Goal: Navigation & Orientation: Understand site structure

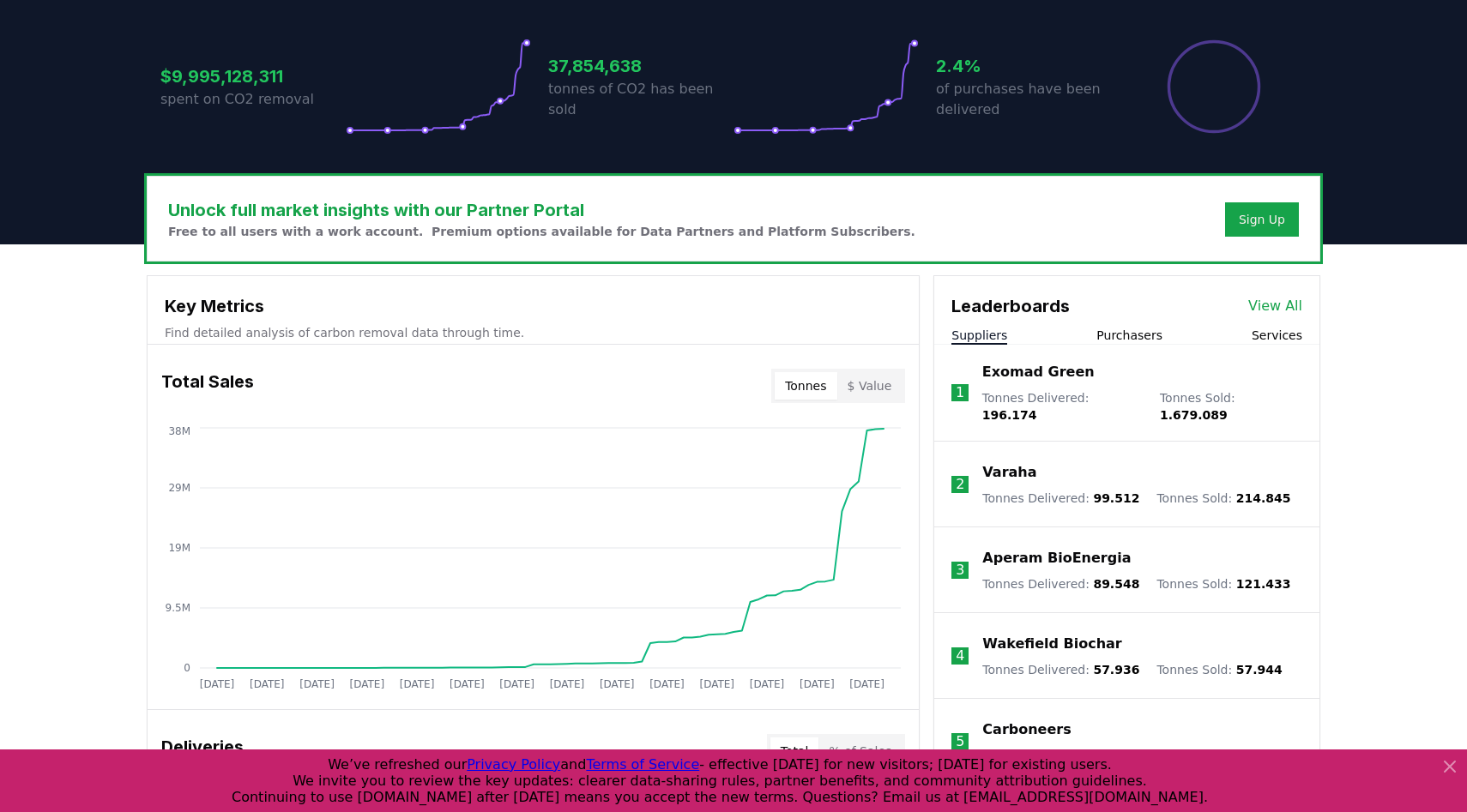
scroll to position [360, 0]
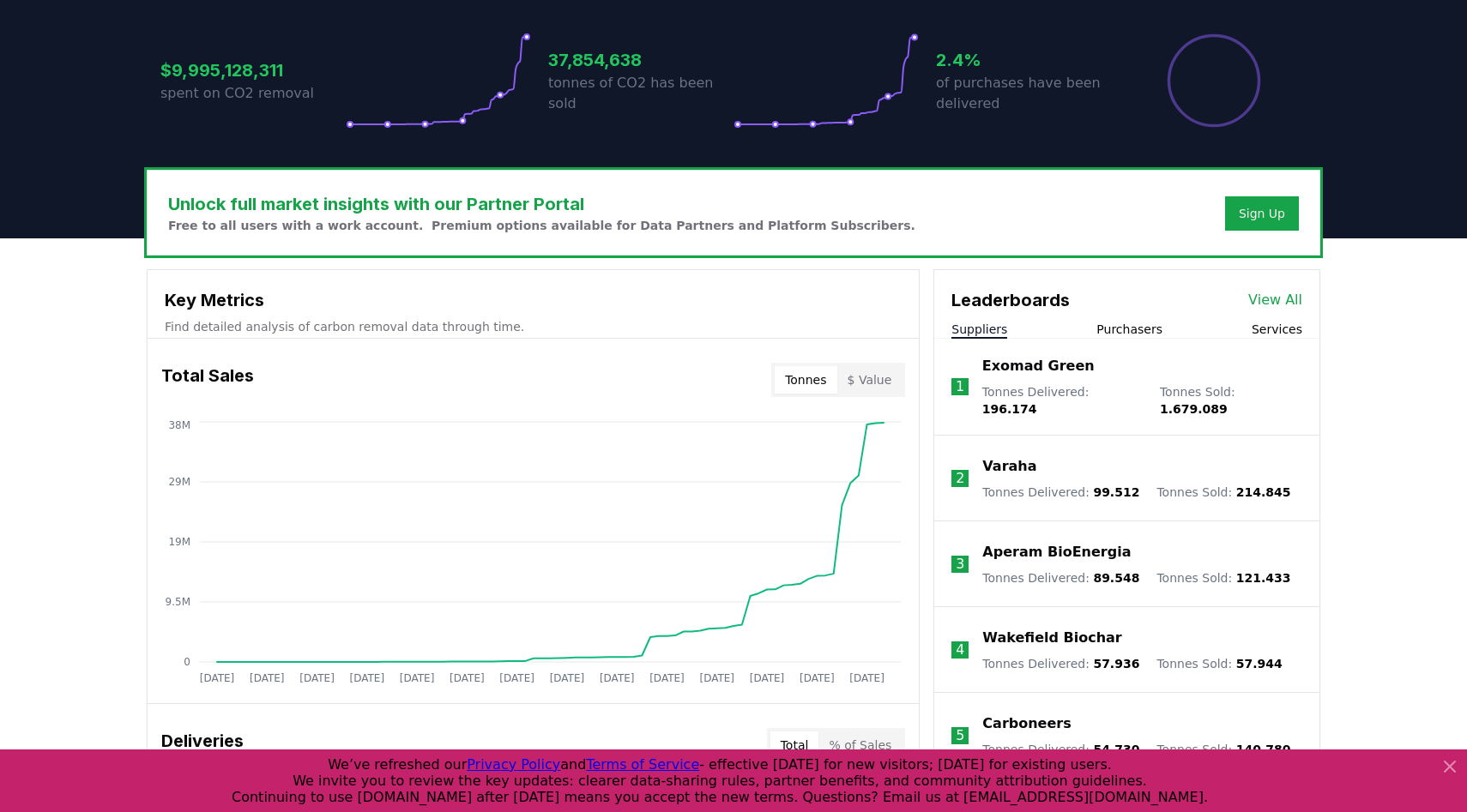
click at [871, 386] on button "$ Value" at bounding box center [870, 380] width 65 height 27
click at [819, 384] on button "Tonnes" at bounding box center [805, 380] width 62 height 27
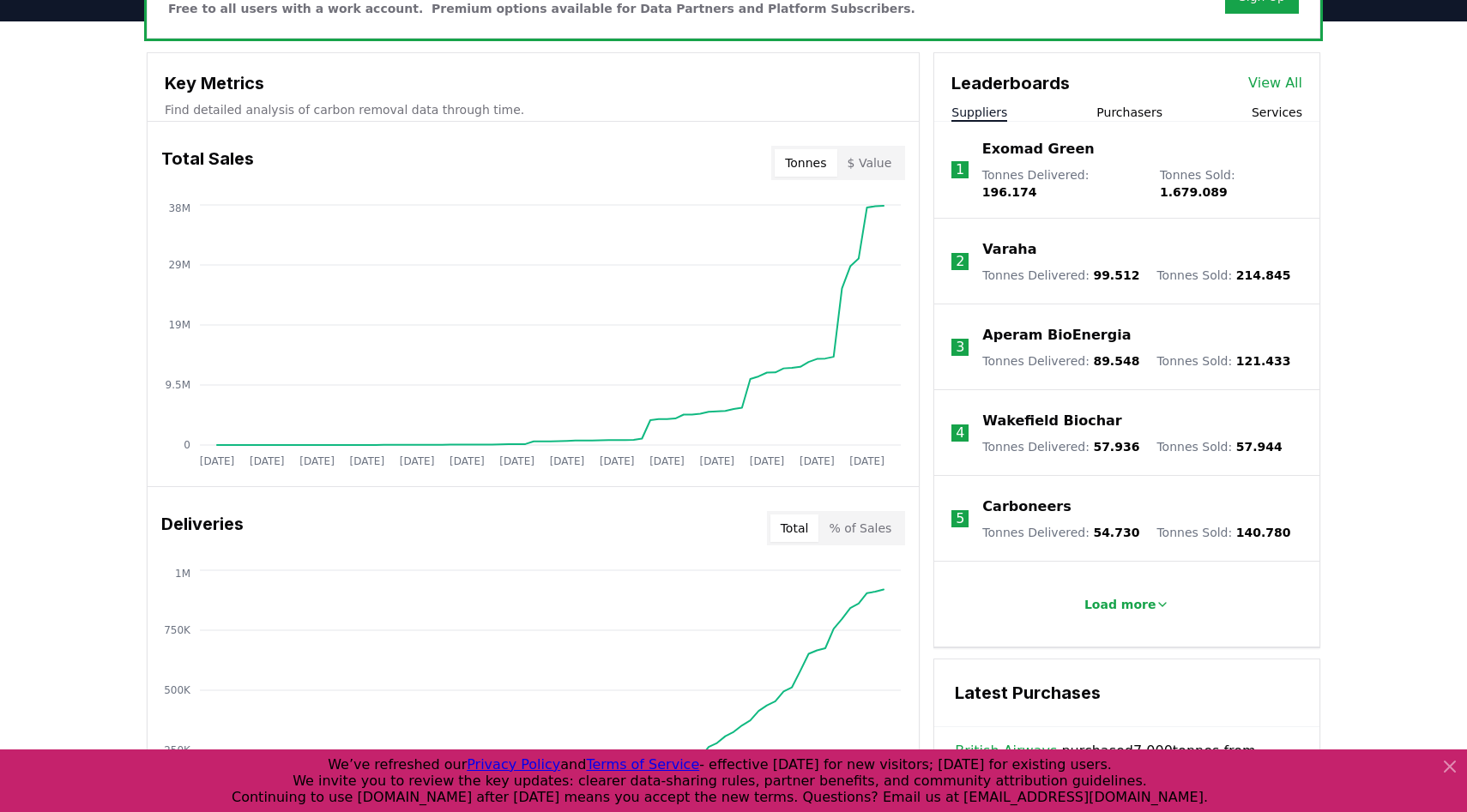
scroll to position [553, 0]
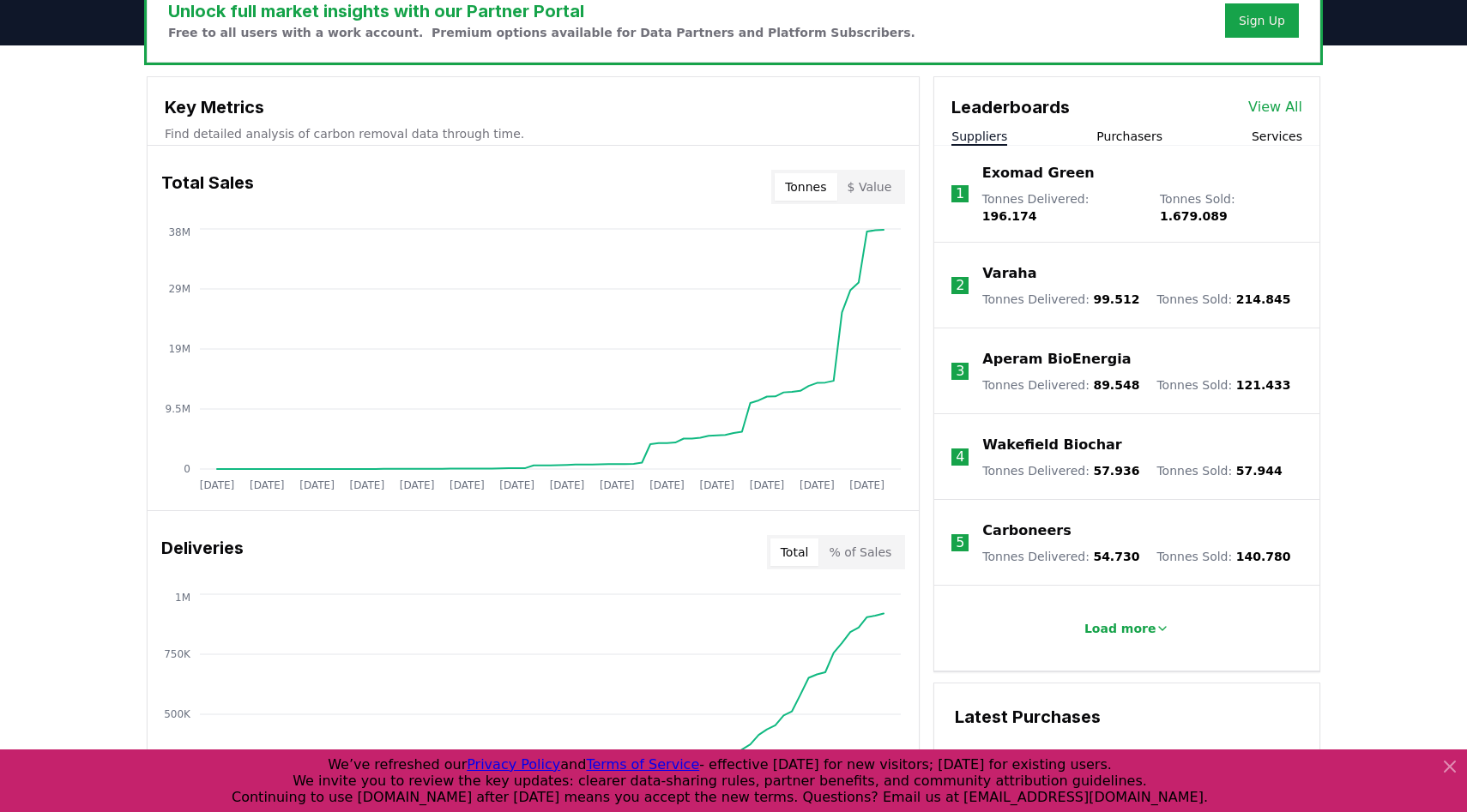
click at [1125, 132] on button "Purchasers" at bounding box center [1129, 136] width 66 height 17
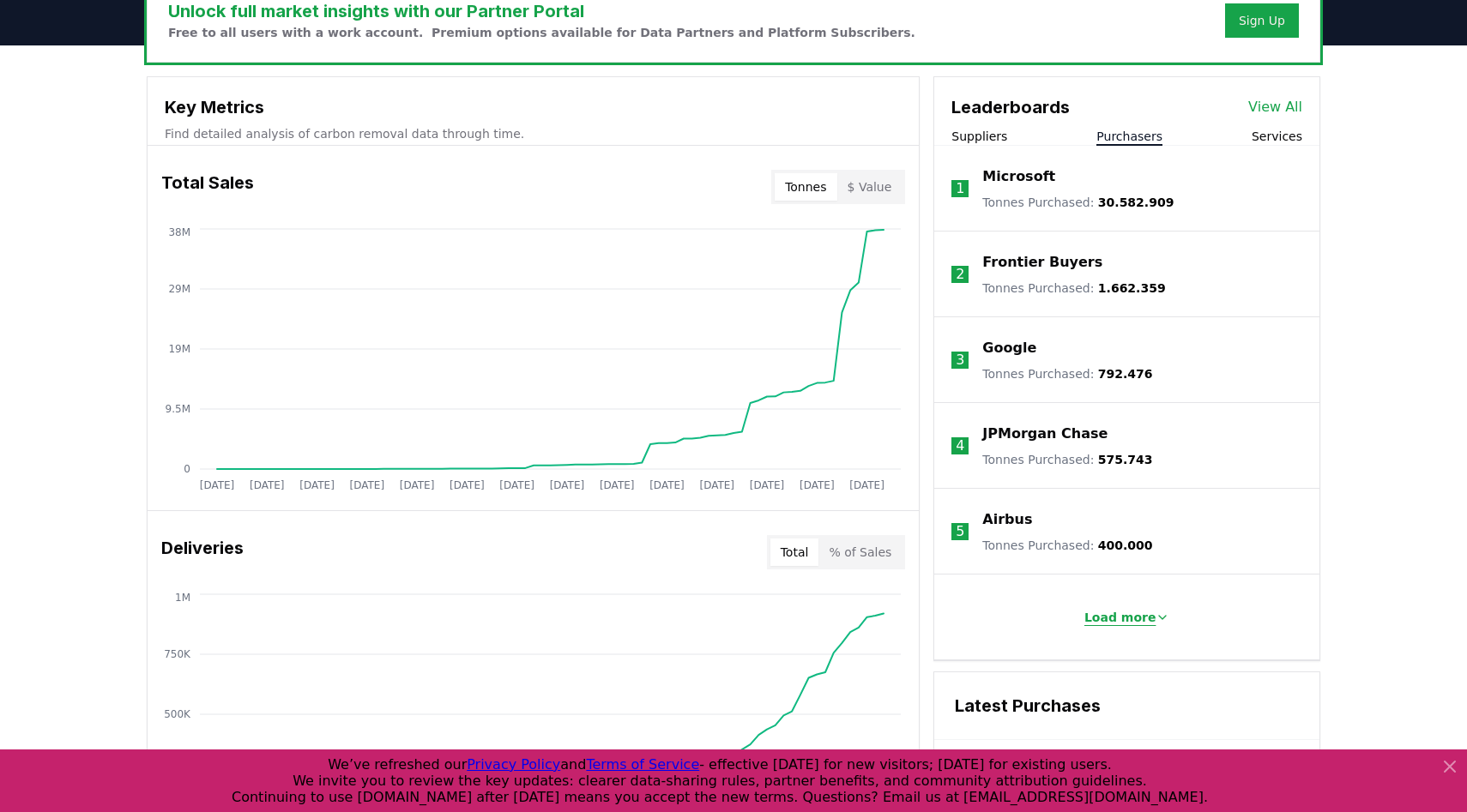
click at [1107, 614] on p "Load more" at bounding box center [1119, 617] width 72 height 17
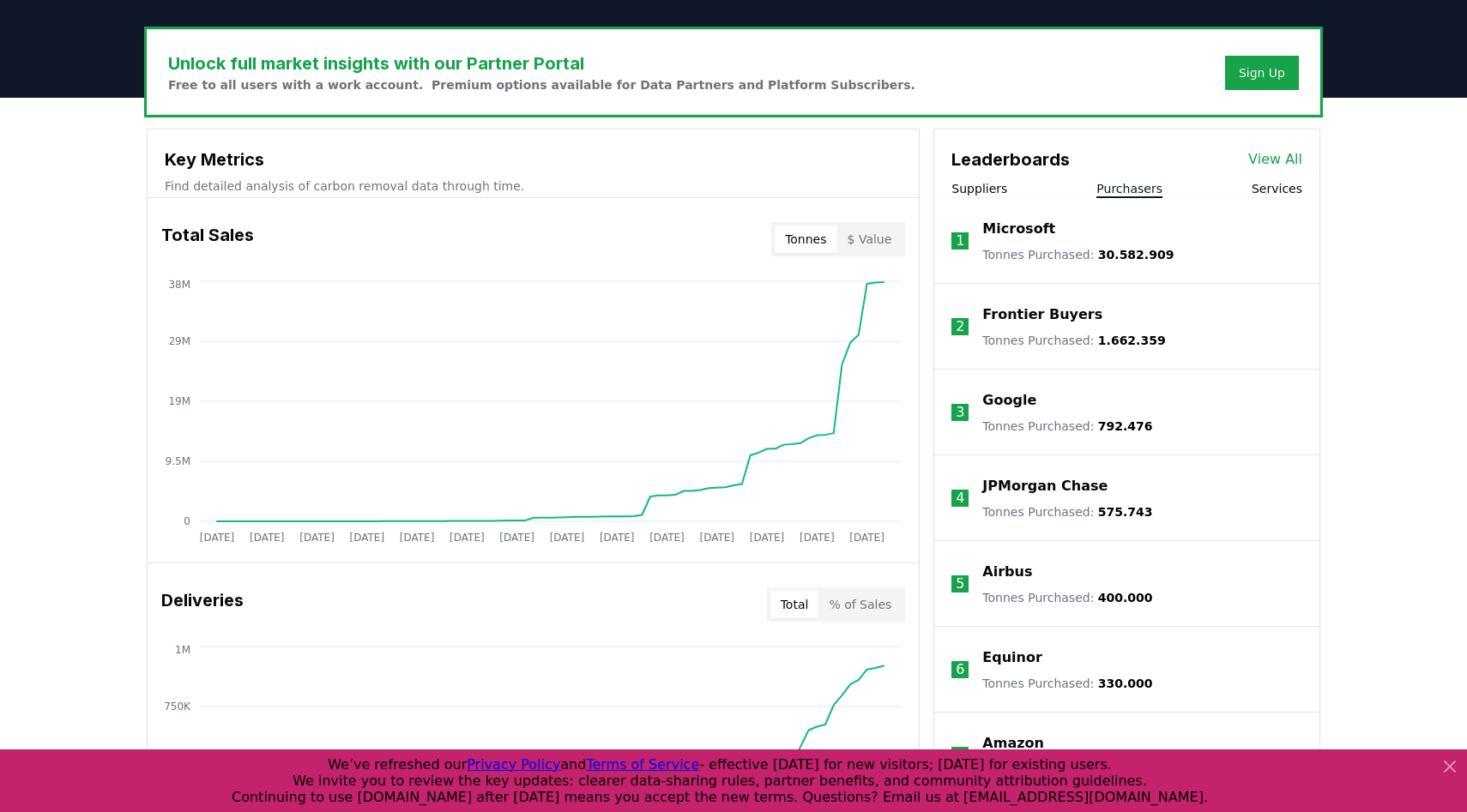
scroll to position [500, 0]
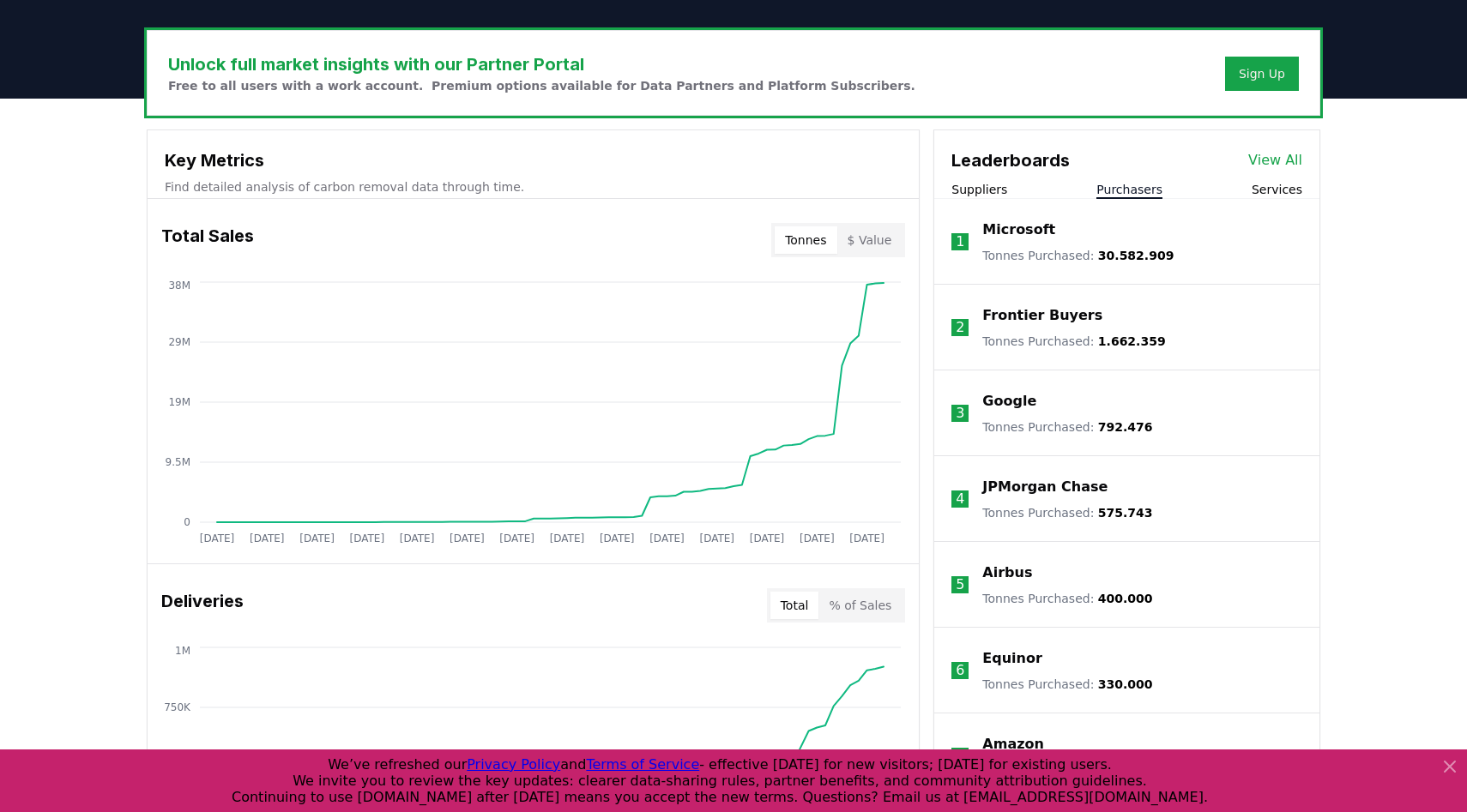
click at [1284, 182] on button "Services" at bounding box center [1277, 189] width 51 height 17
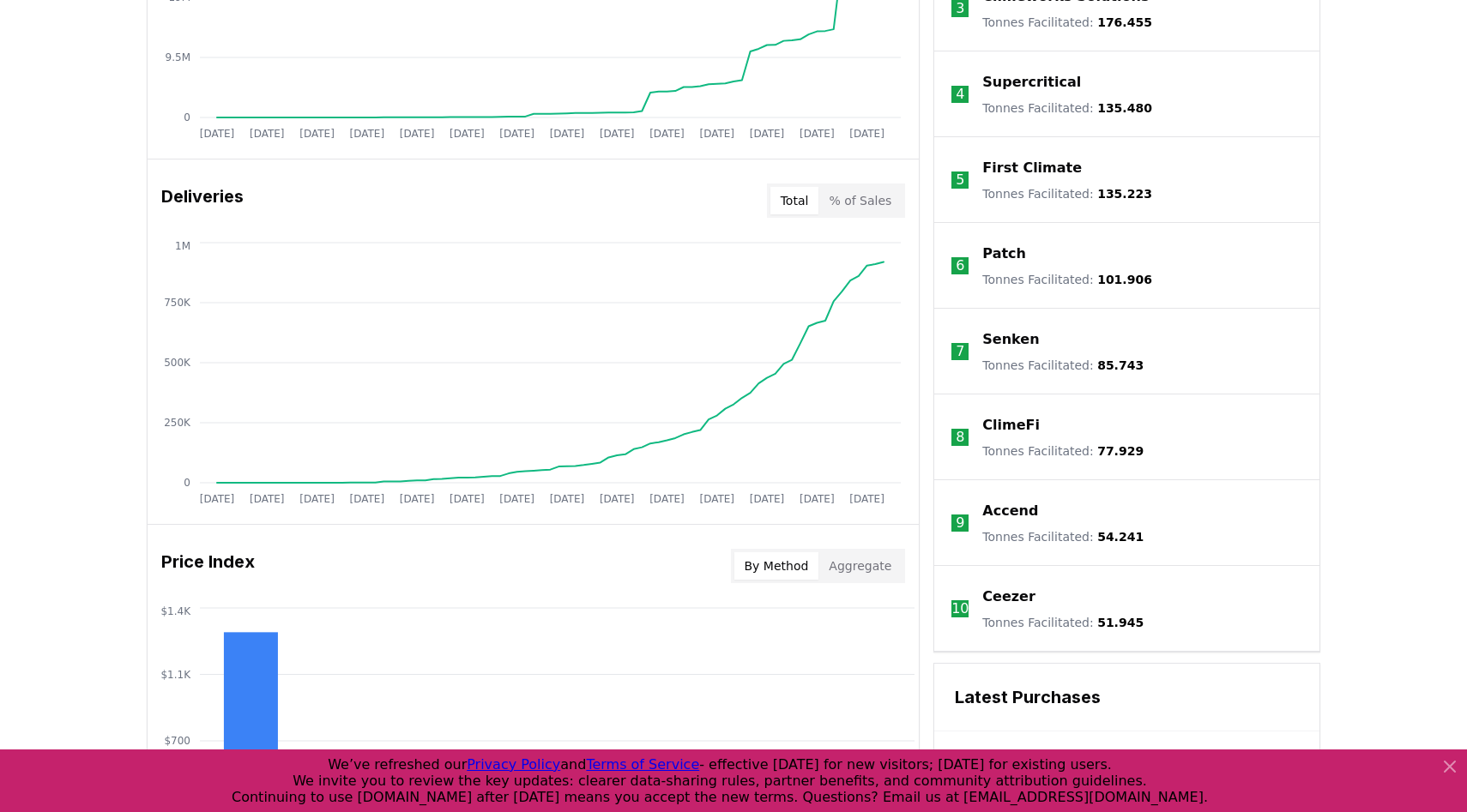
scroll to position [899, 0]
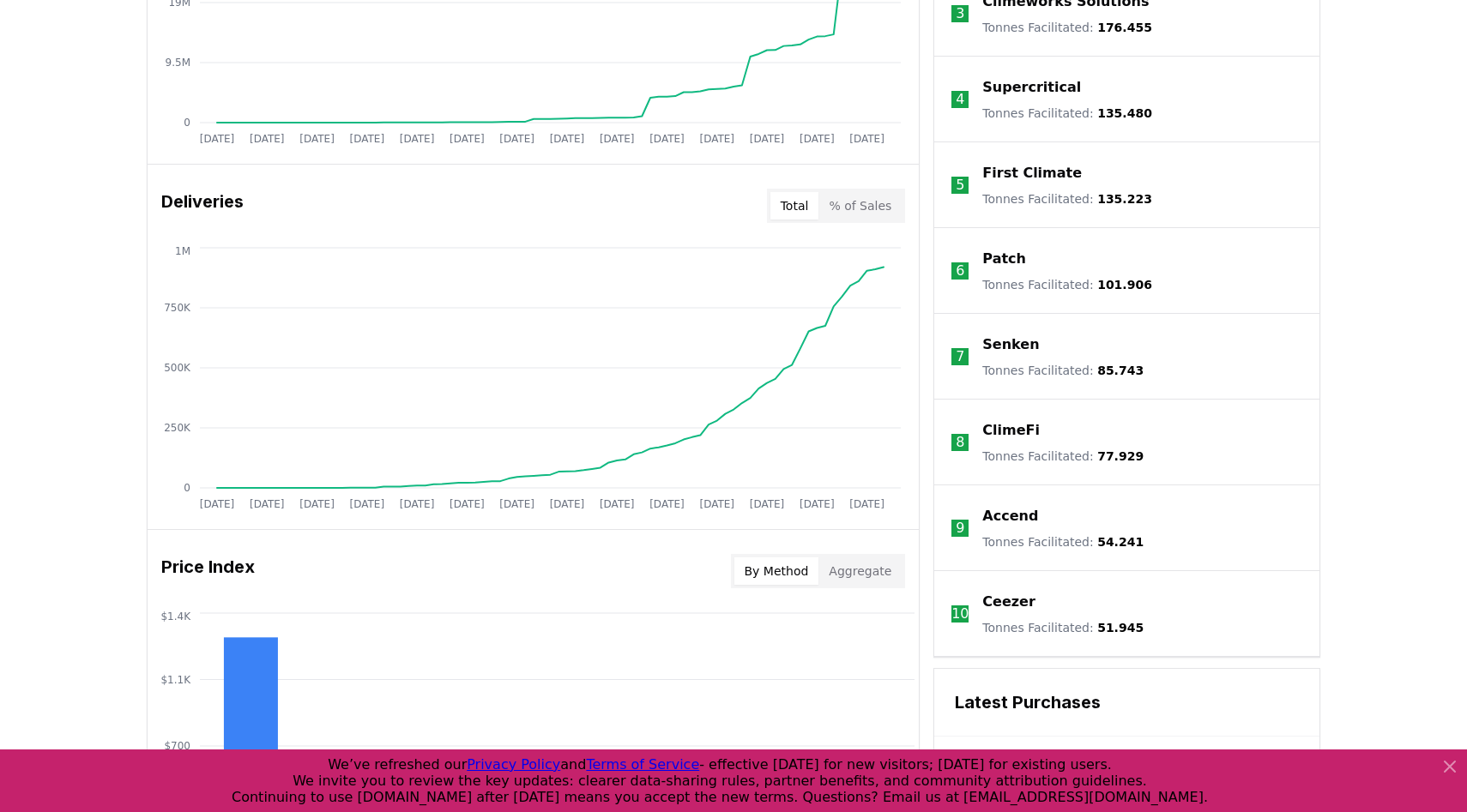
click at [881, 207] on button "% of Sales" at bounding box center [861, 206] width 84 height 27
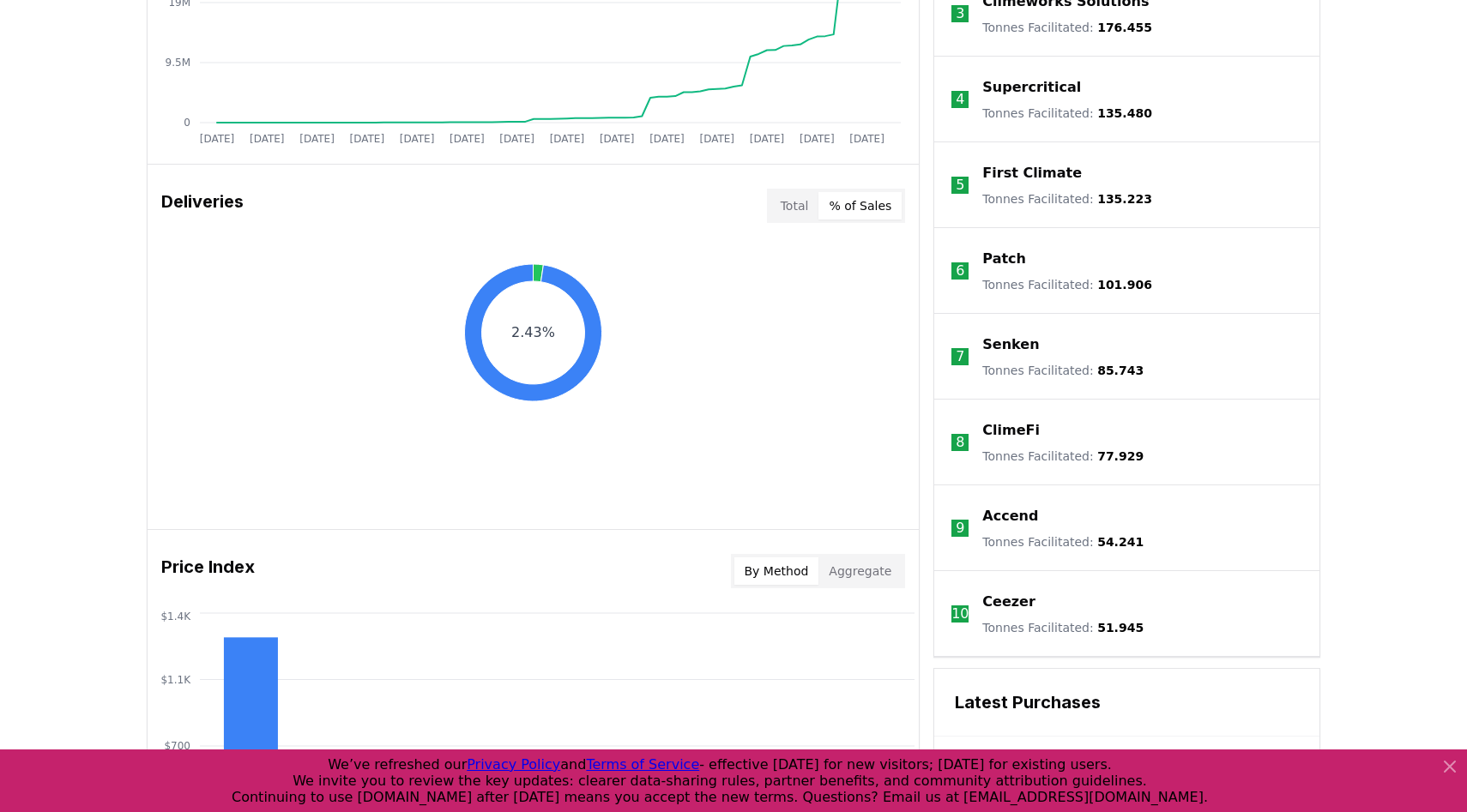
click at [792, 207] on button "Total" at bounding box center [795, 206] width 49 height 27
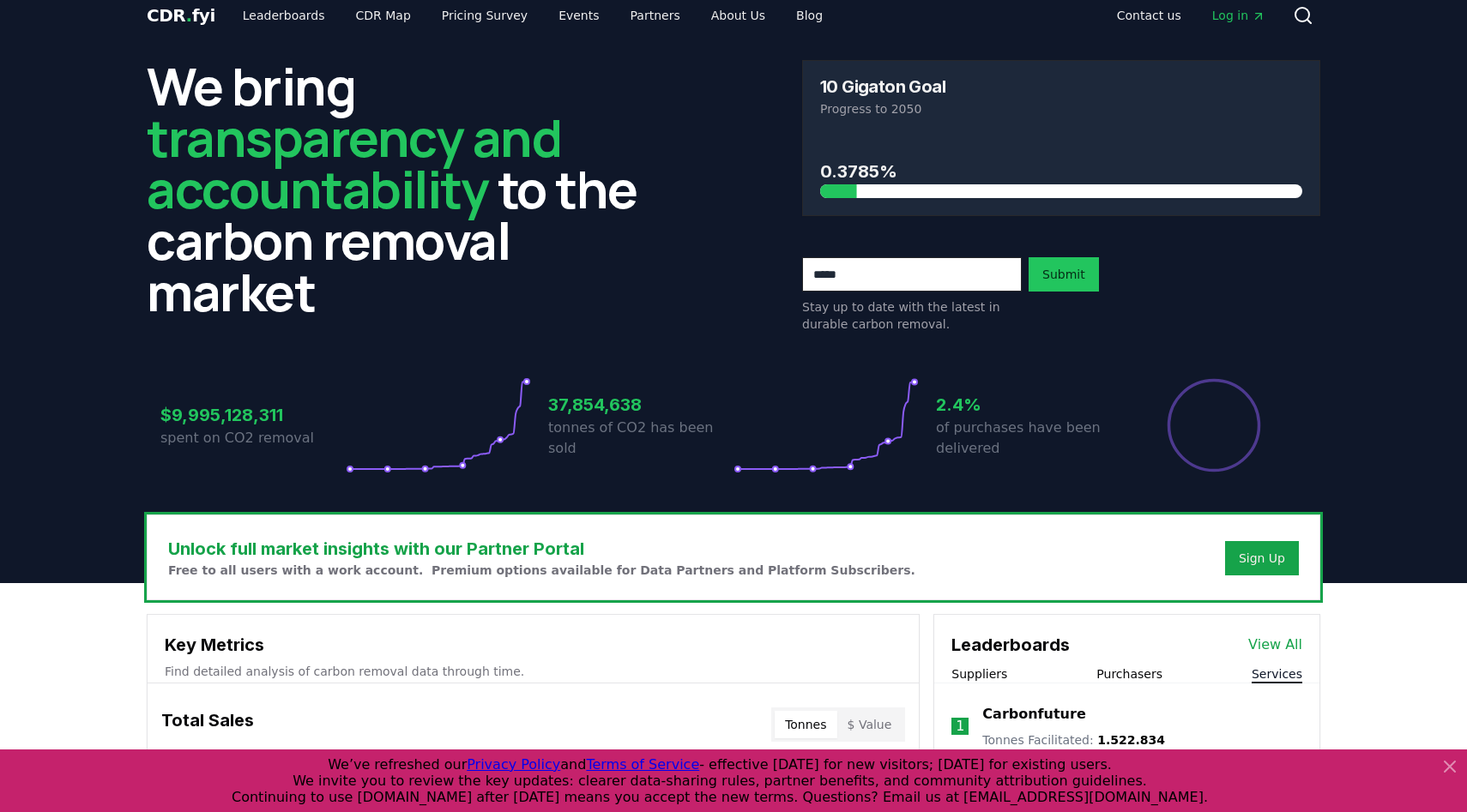
scroll to position [0, 0]
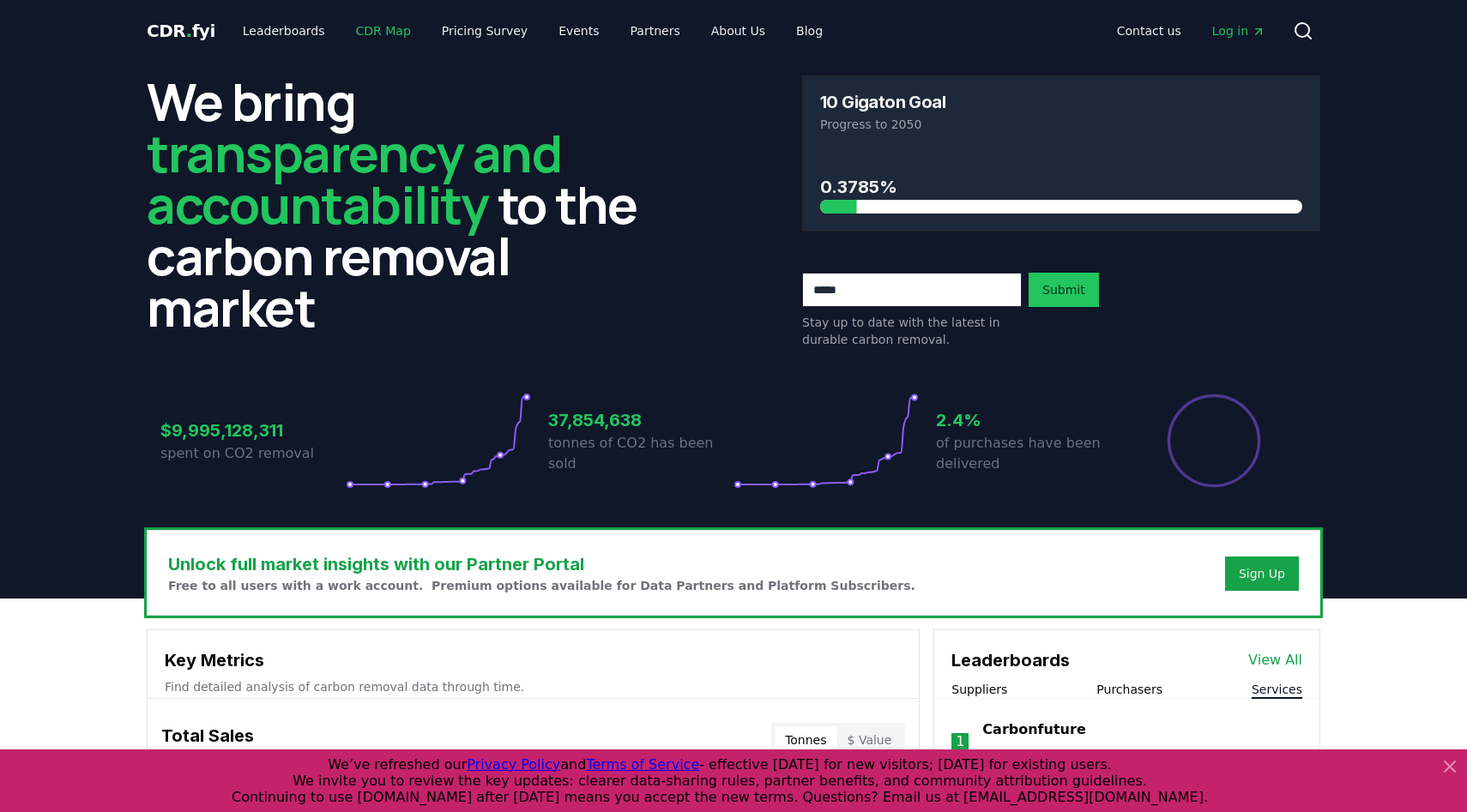
click at [371, 23] on link "CDR Map" at bounding box center [383, 31] width 83 height 31
